Goal: Task Accomplishment & Management: Use online tool/utility

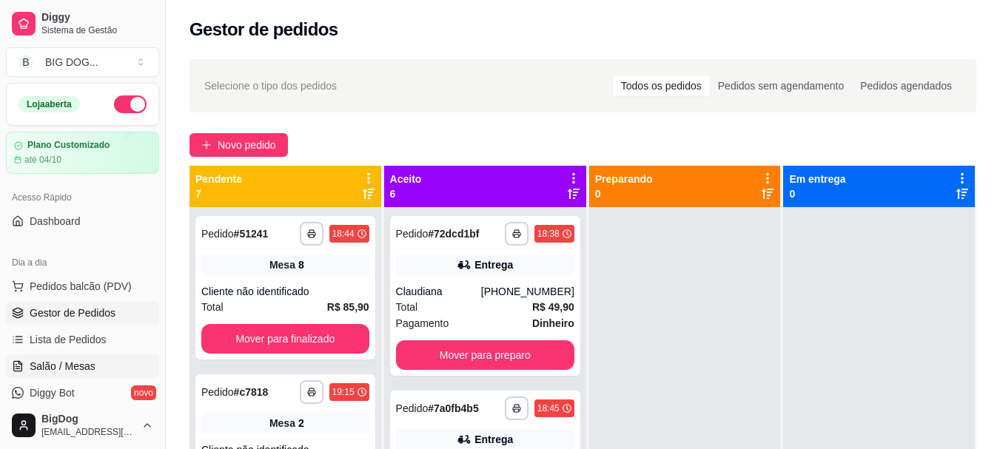
scroll to position [41, 0]
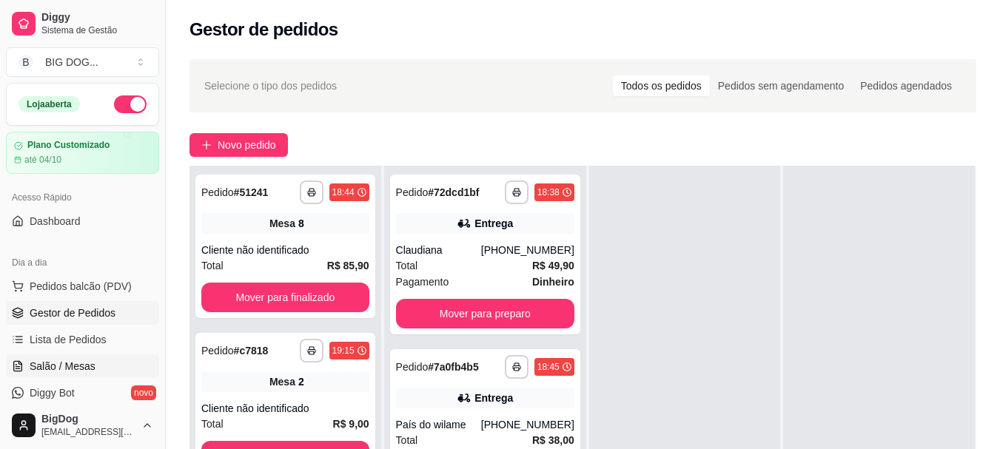
click at [86, 363] on span "Salão / Mesas" at bounding box center [63, 366] width 66 height 15
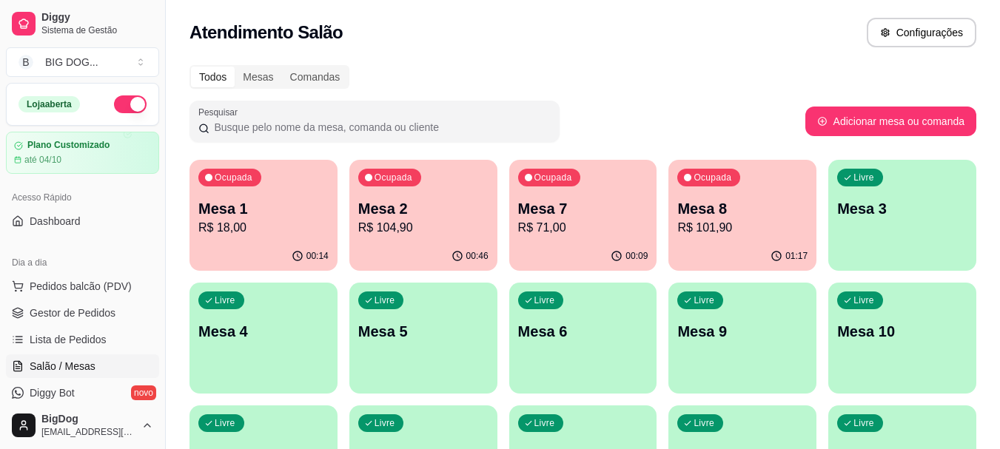
click at [275, 236] on p "R$ 18,00" at bounding box center [263, 228] width 130 height 18
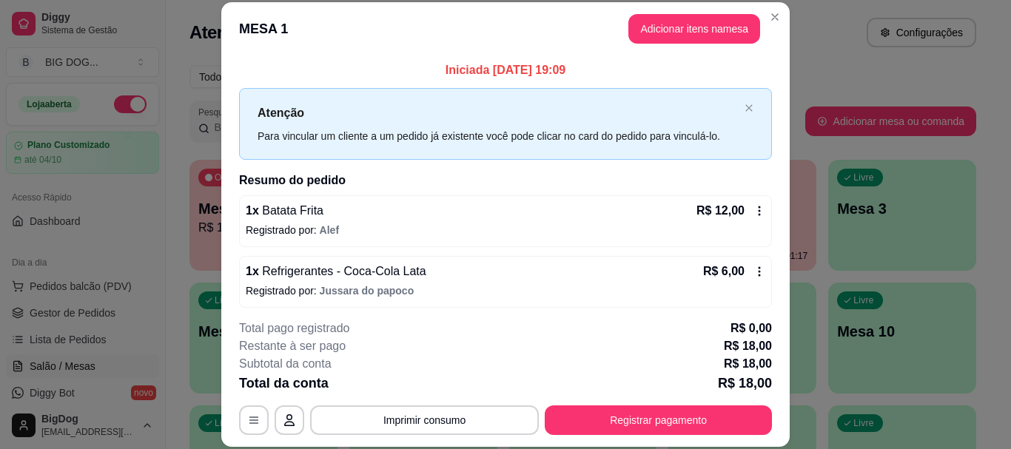
click at [674, 402] on div "**********" at bounding box center [505, 377] width 533 height 115
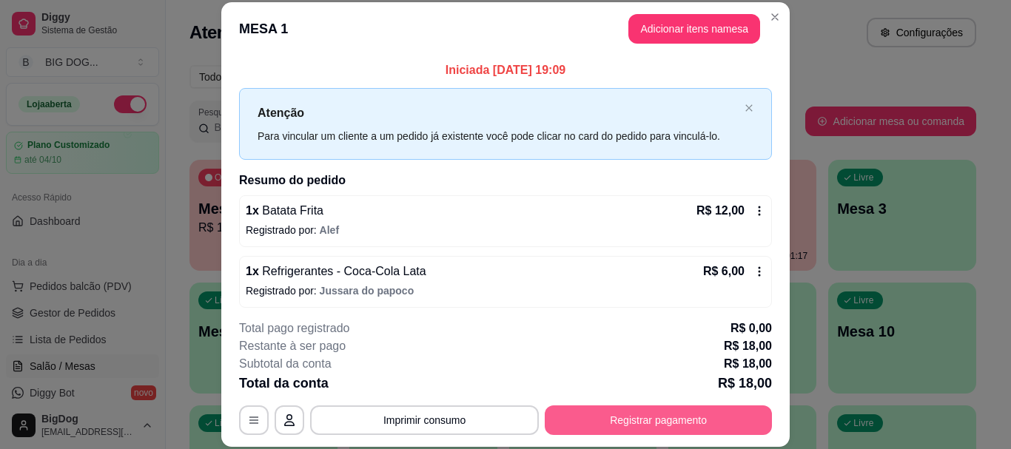
click at [663, 422] on button "Registrar pagamento" at bounding box center [658, 421] width 227 height 30
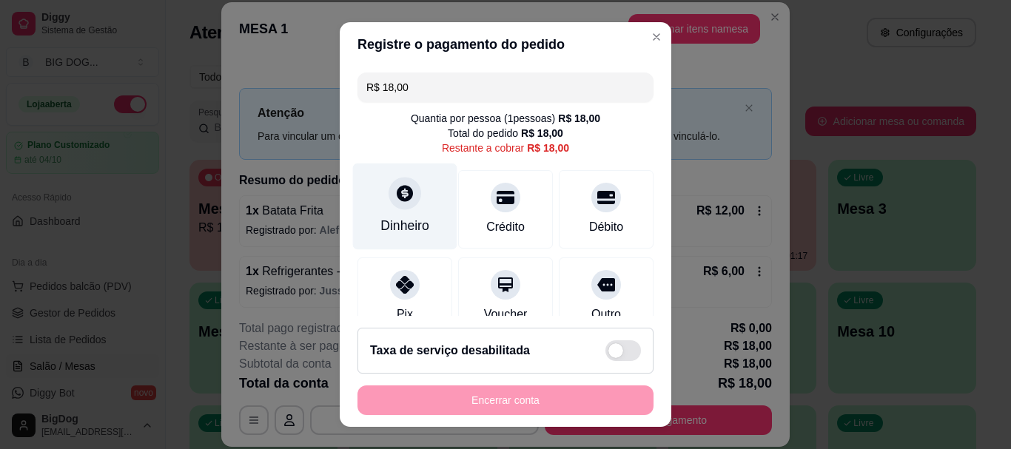
click at [402, 212] on div "Dinheiro" at bounding box center [405, 207] width 104 height 87
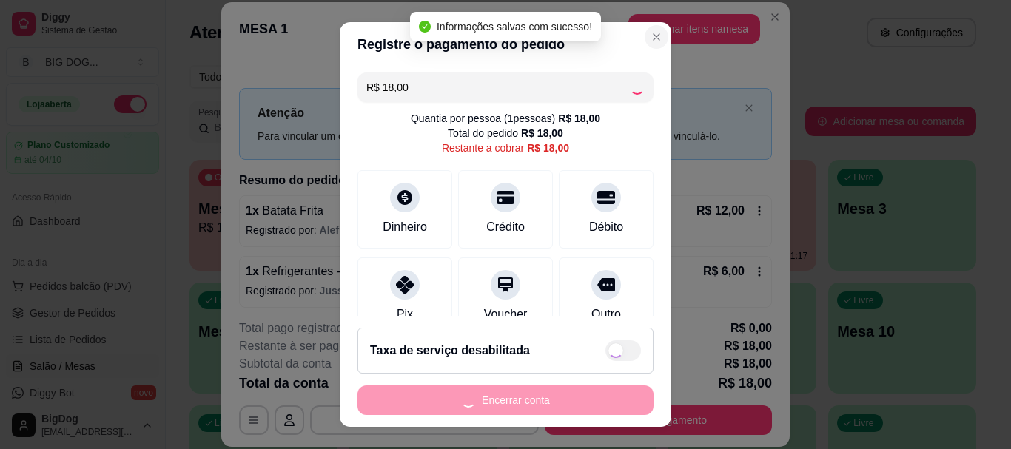
type input "R$ 0,00"
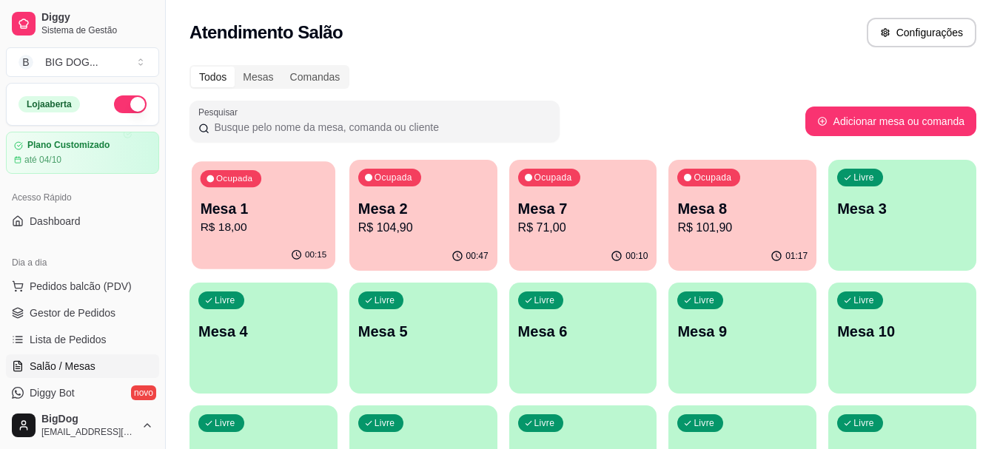
click at [238, 221] on p "R$ 18,00" at bounding box center [264, 227] width 127 height 17
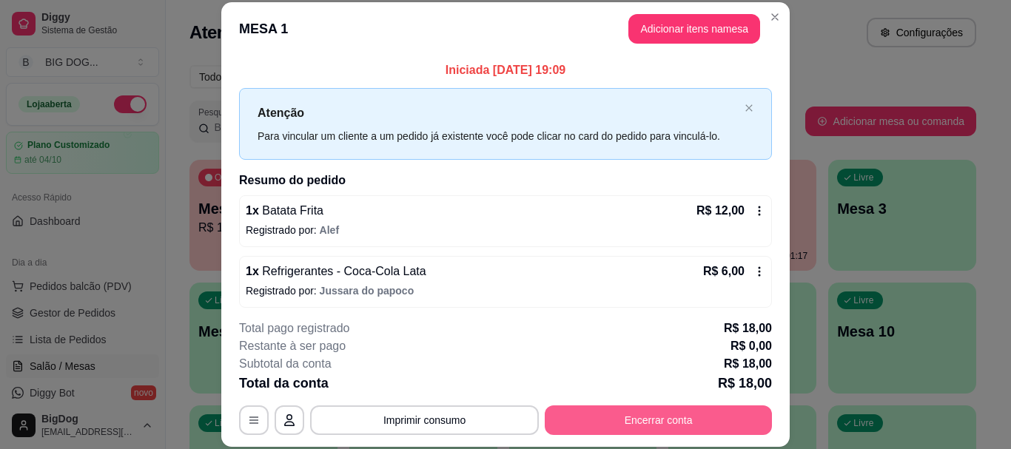
click at [603, 419] on button "Encerrar conta" at bounding box center [658, 421] width 227 height 30
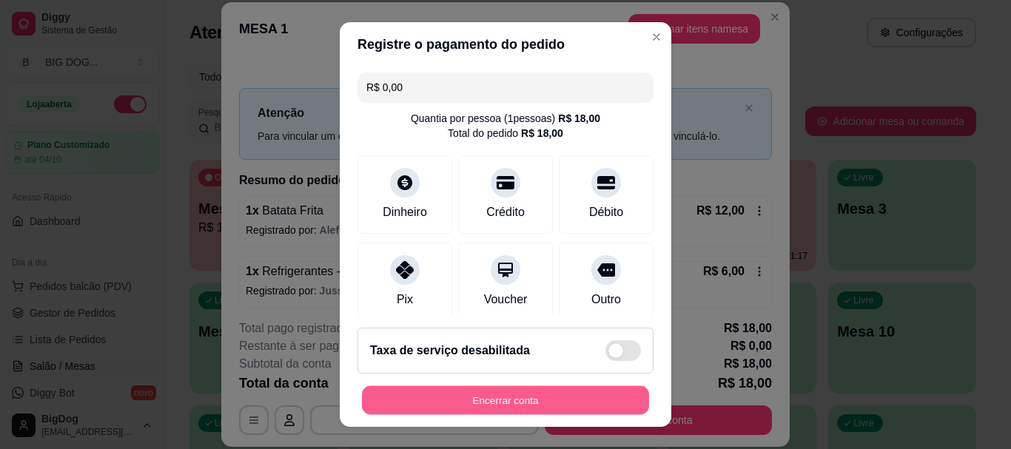
click at [566, 398] on button "Encerrar conta" at bounding box center [505, 400] width 287 height 29
